Goal: Task Accomplishment & Management: Manage account settings

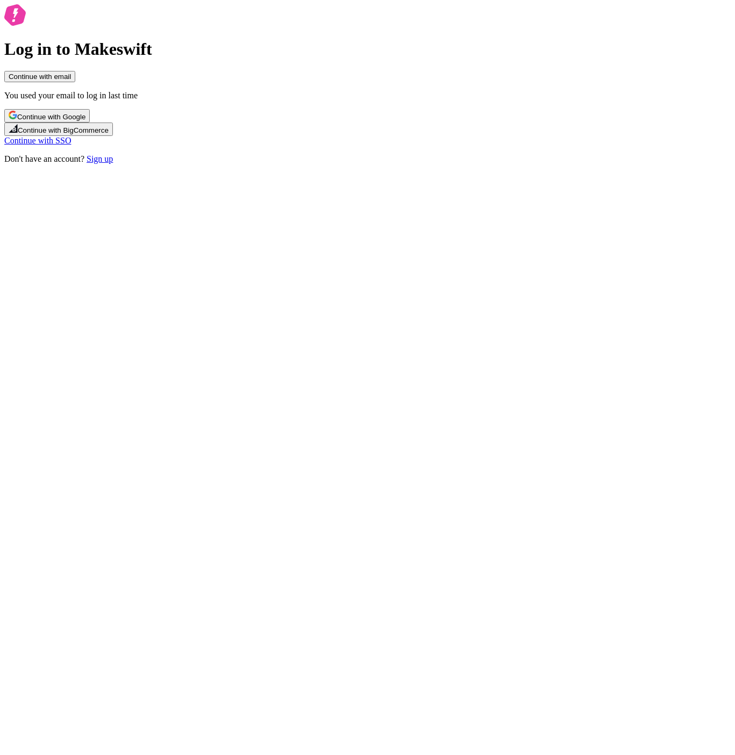
click at [85, 121] on span "Continue with Google" at bounding box center [51, 117] width 68 height 8
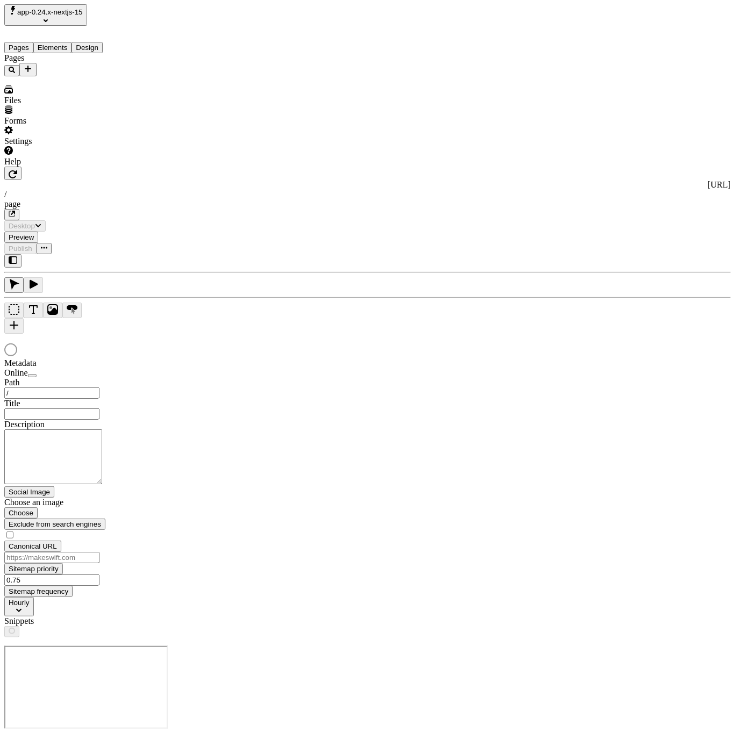
type input "/page"
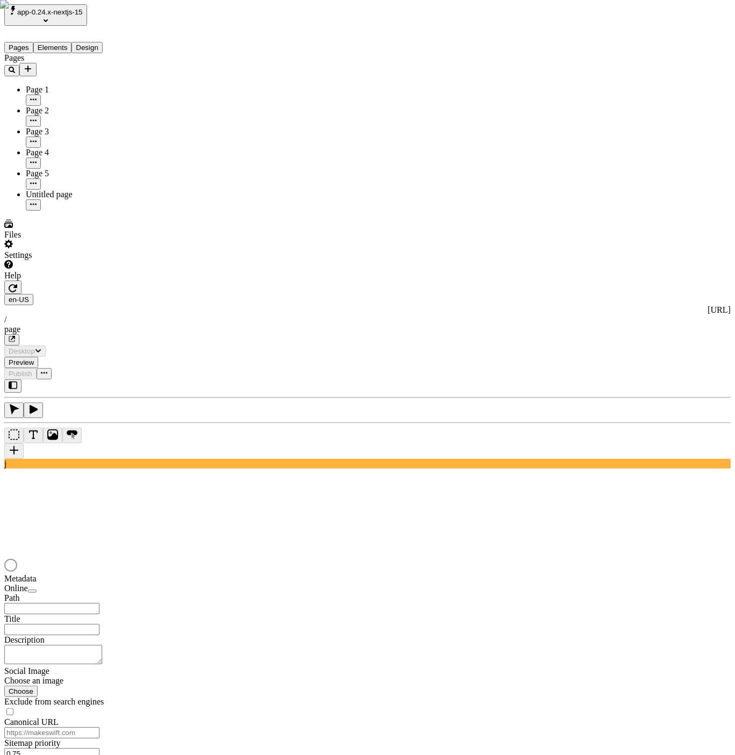
type input "/page"
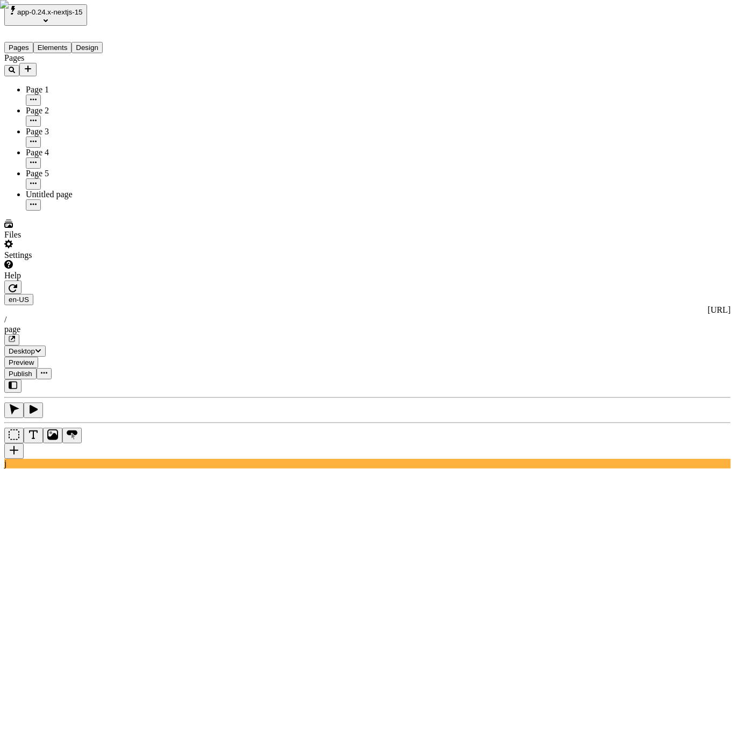
click at [78, 10] on span "app-0.24.x-nextjs-15" at bounding box center [50, 12] width 66 height 8
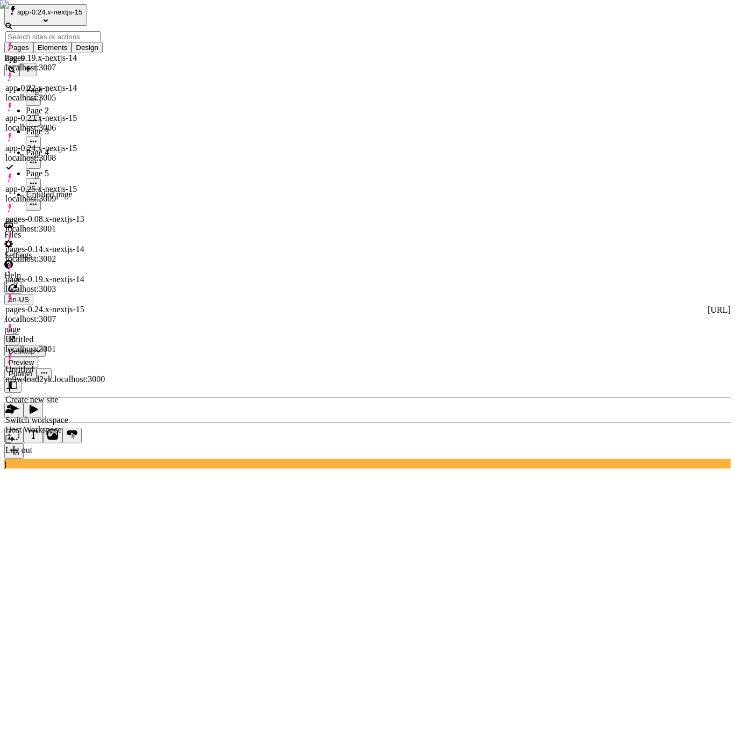
click at [96, 445] on div "Log out" at bounding box center [54, 450] width 99 height 10
